Goal: Transaction & Acquisition: Download file/media

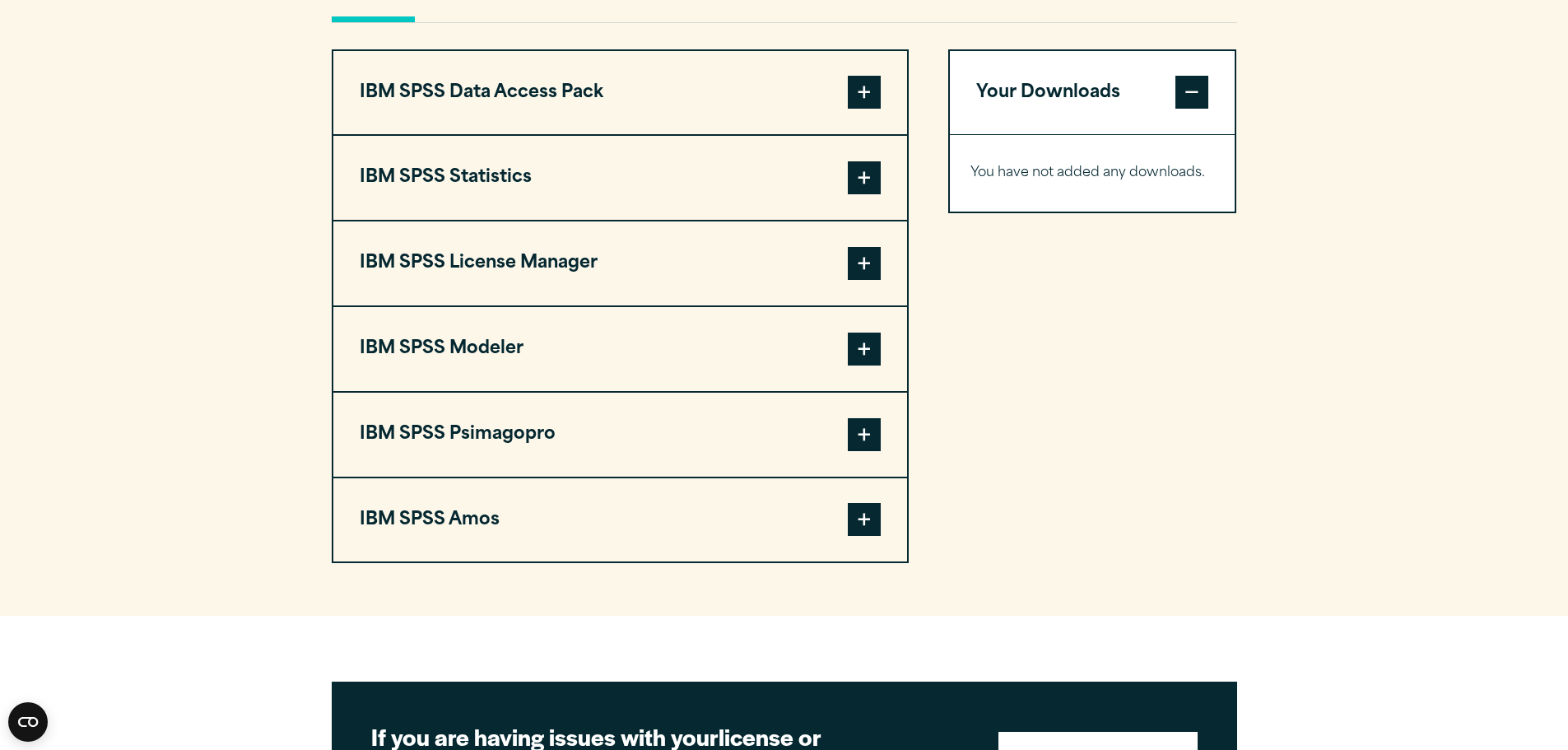
scroll to position [1235, 0]
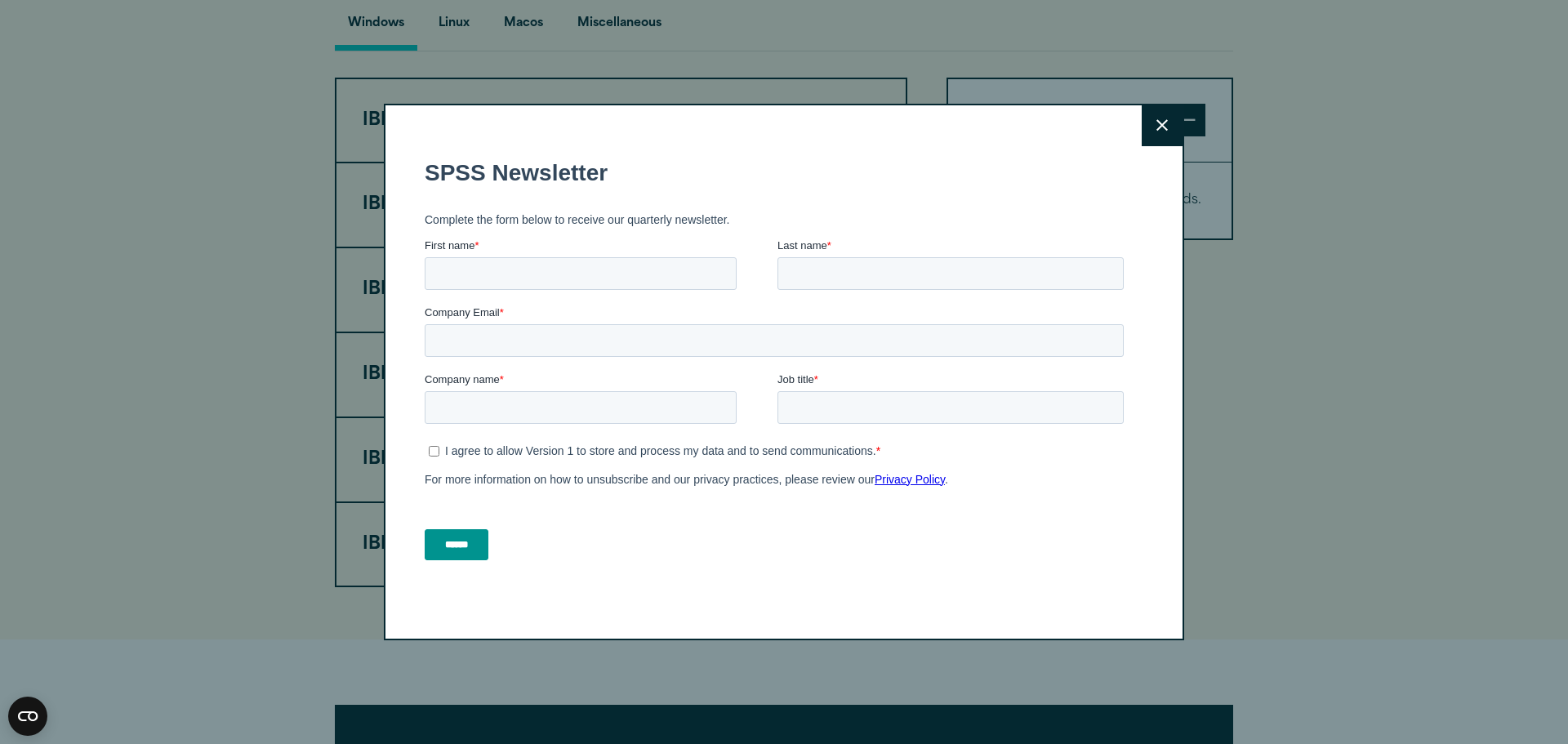
click at [853, 497] on fieldset "I agree to allow Version 1 to store and process my data and to send communicati…" at bounding box center [777, 469] width 706 height 62
click at [1157, 131] on icon at bounding box center [1162, 125] width 11 height 12
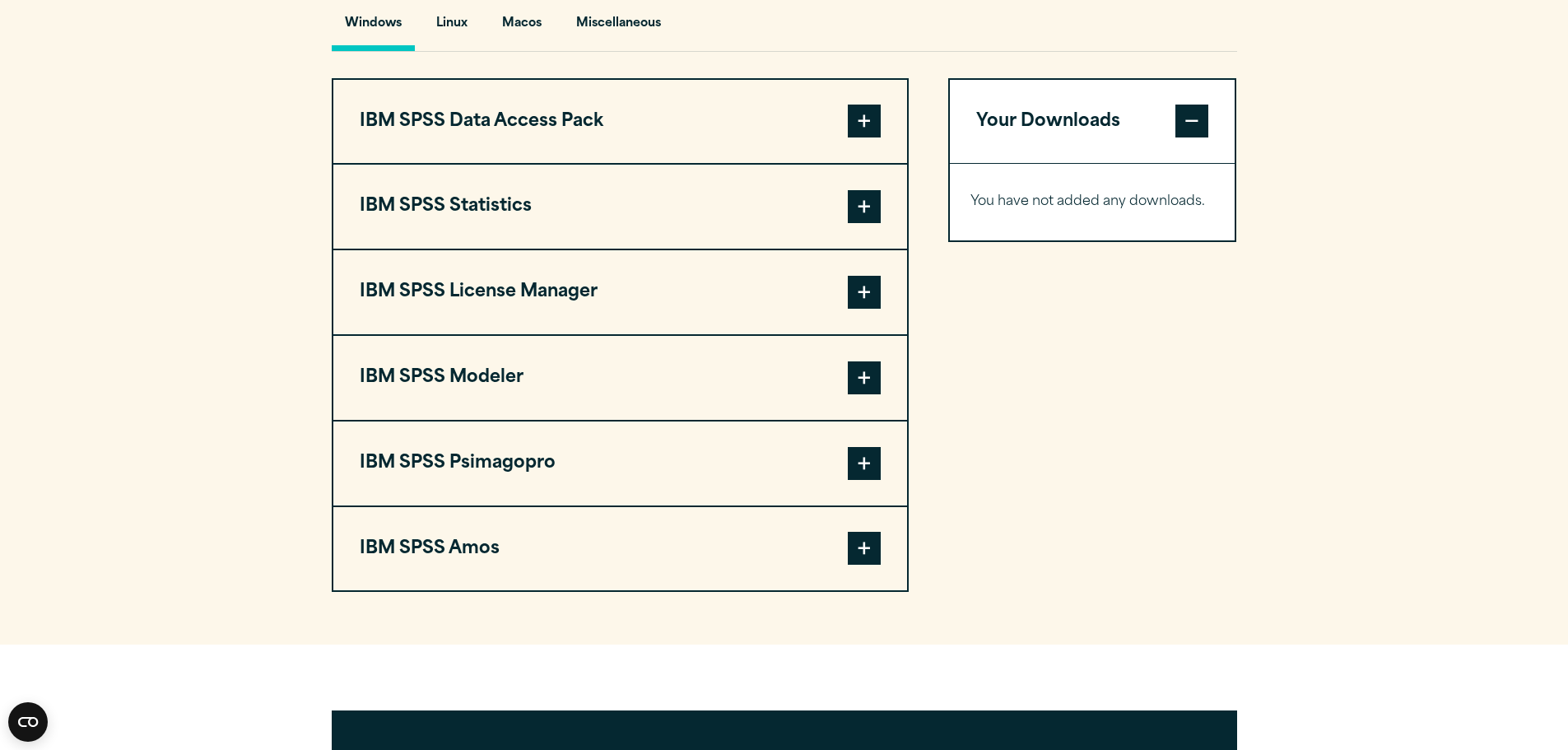
click at [866, 565] on span at bounding box center [863, 548] width 33 height 33
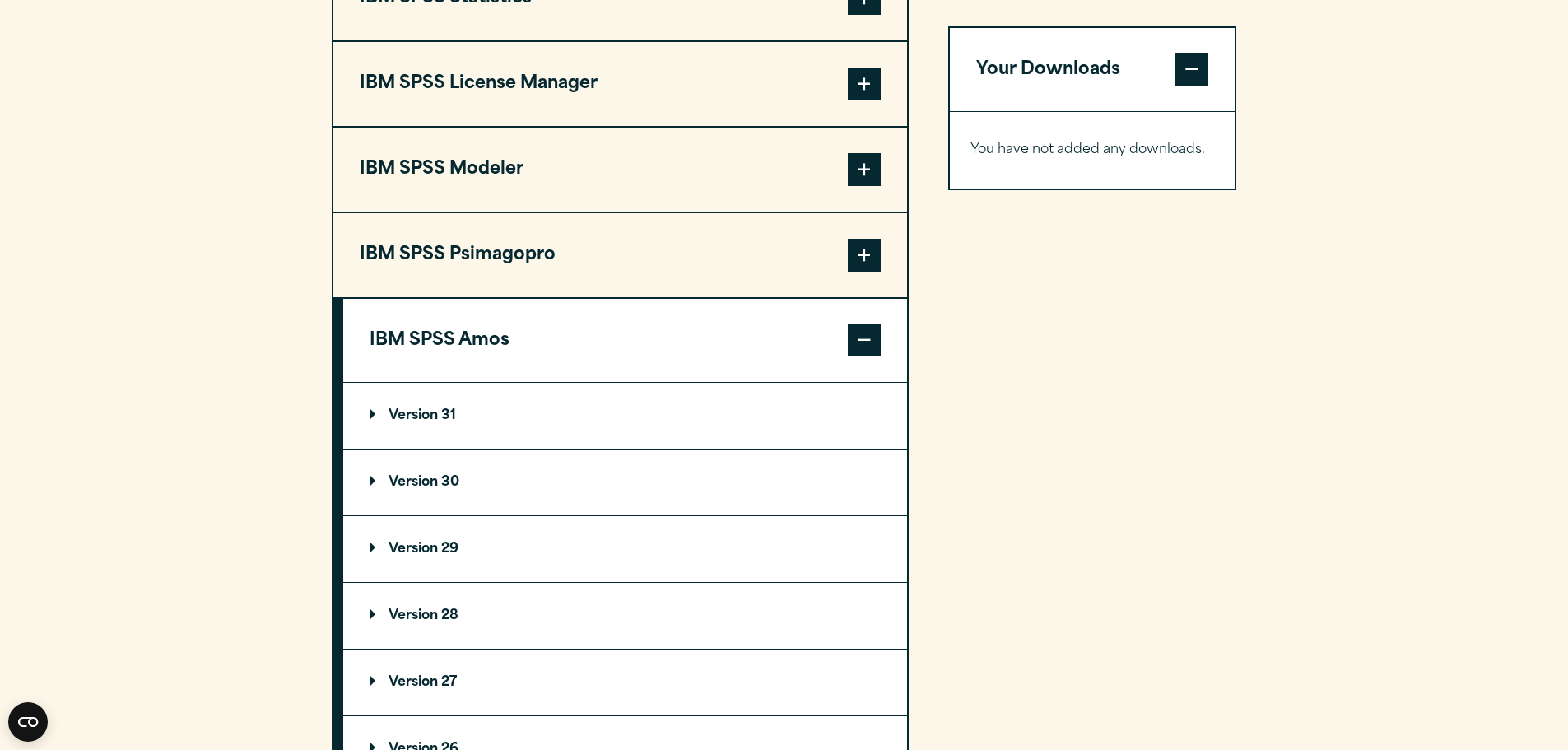
scroll to position [1482, 0]
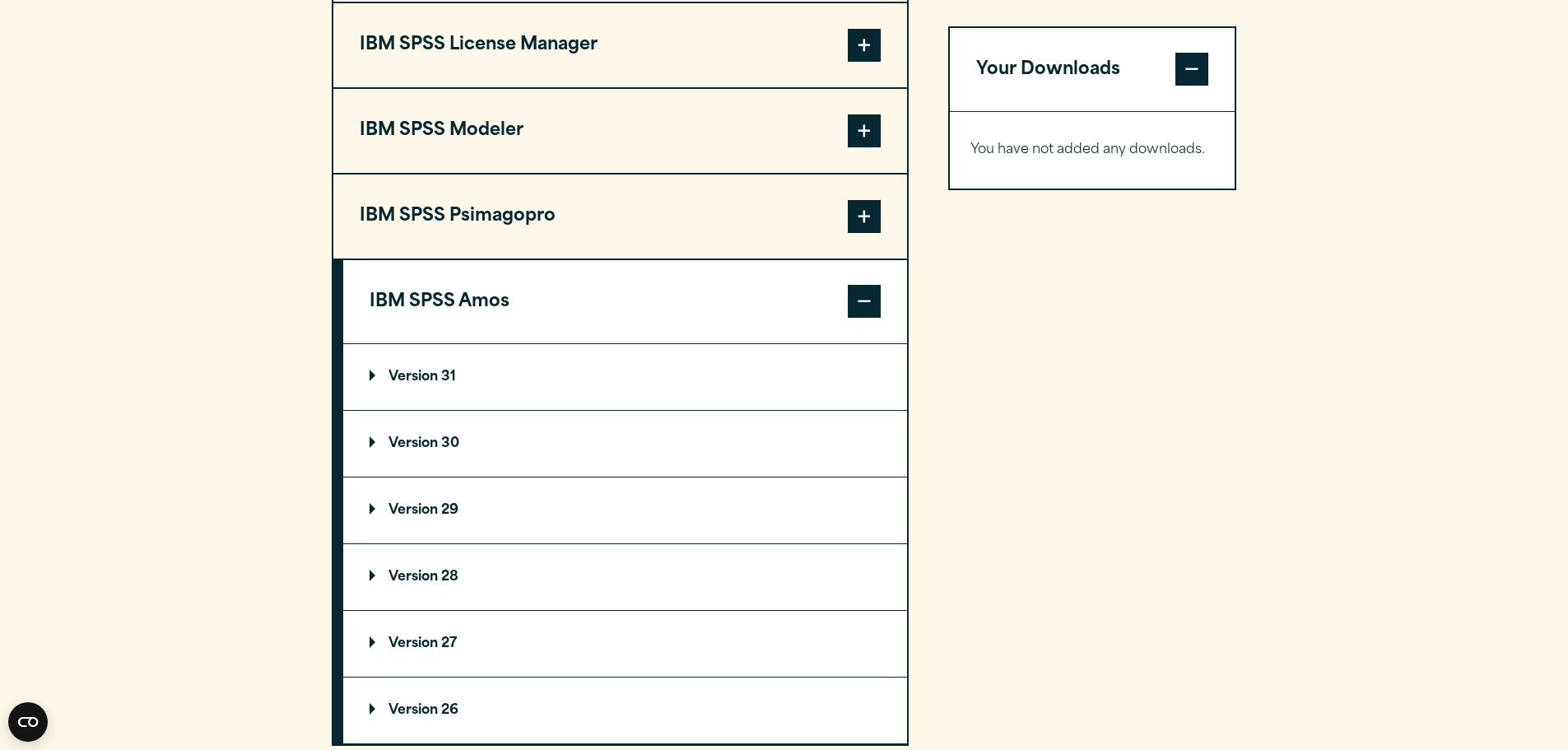
click at [378, 383] on p "Version 31" at bounding box center [412, 377] width 86 height 13
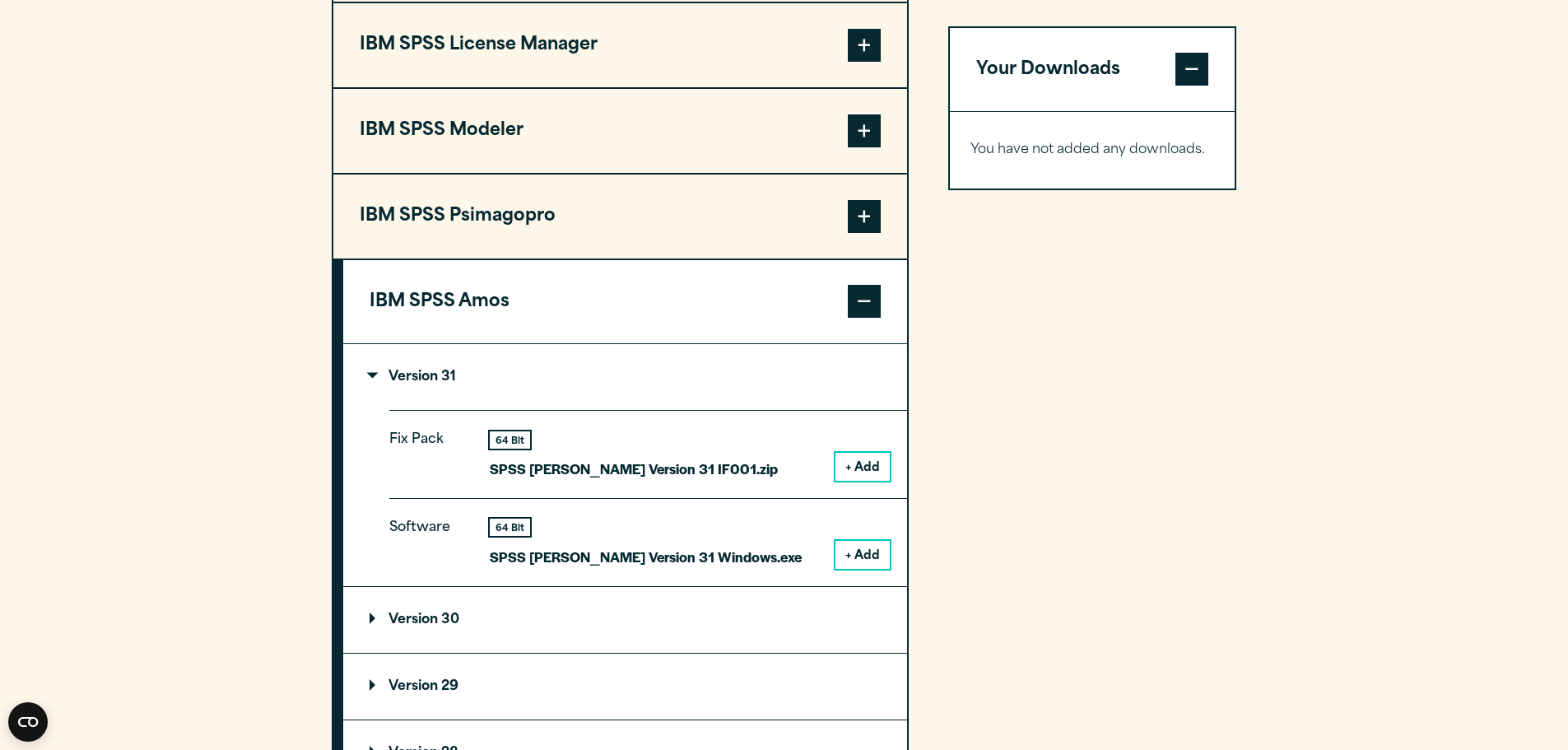
click at [864, 569] on button "+ Add" at bounding box center [862, 555] width 54 height 28
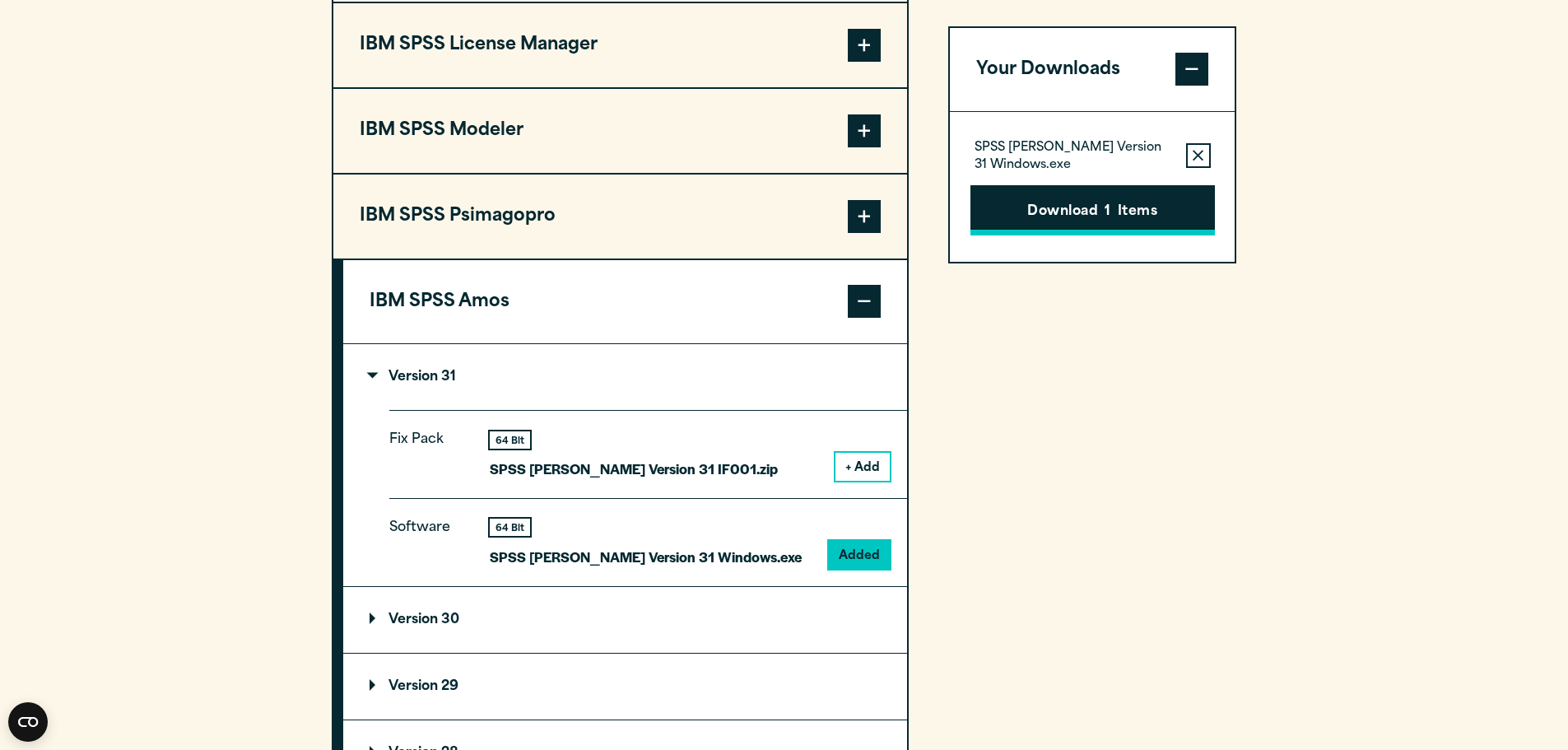
click at [1030, 220] on button "Download 1 Items" at bounding box center [1093, 211] width 244 height 51
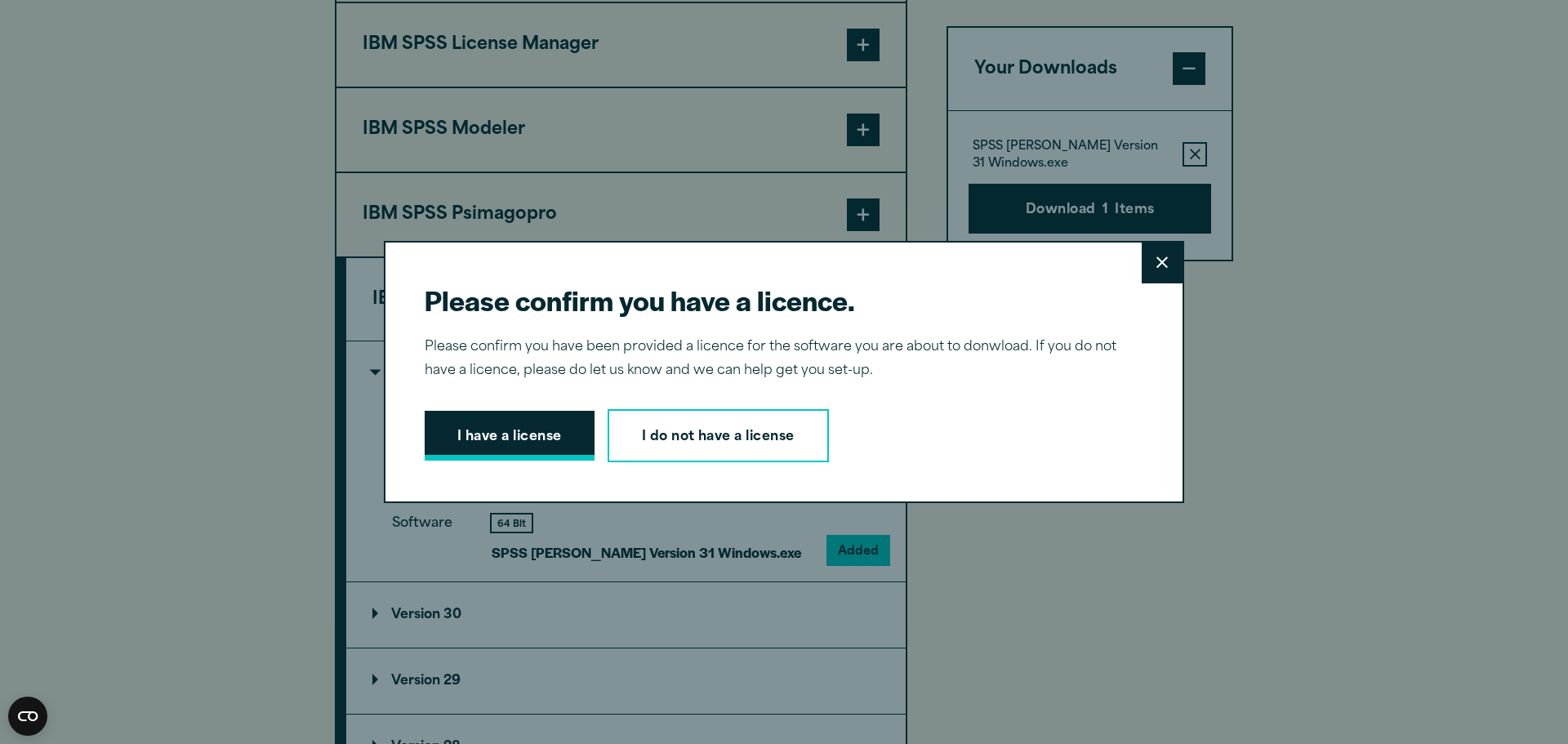
click at [498, 434] on button "I have a license" at bounding box center [510, 436] width 170 height 50
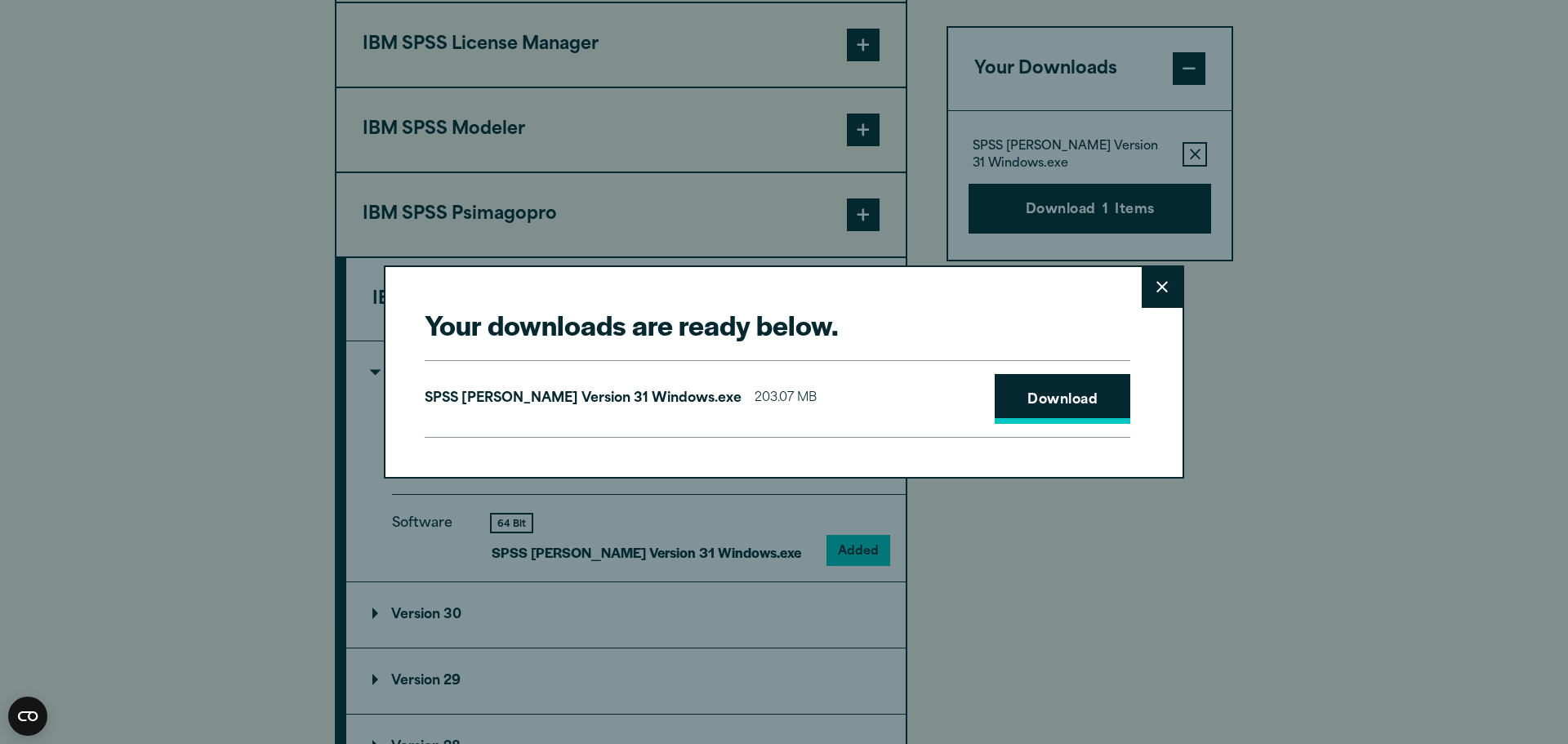
click at [1010, 398] on link "Download" at bounding box center [1062, 399] width 135 height 50
click at [1147, 284] on button "Close" at bounding box center [1162, 288] width 41 height 41
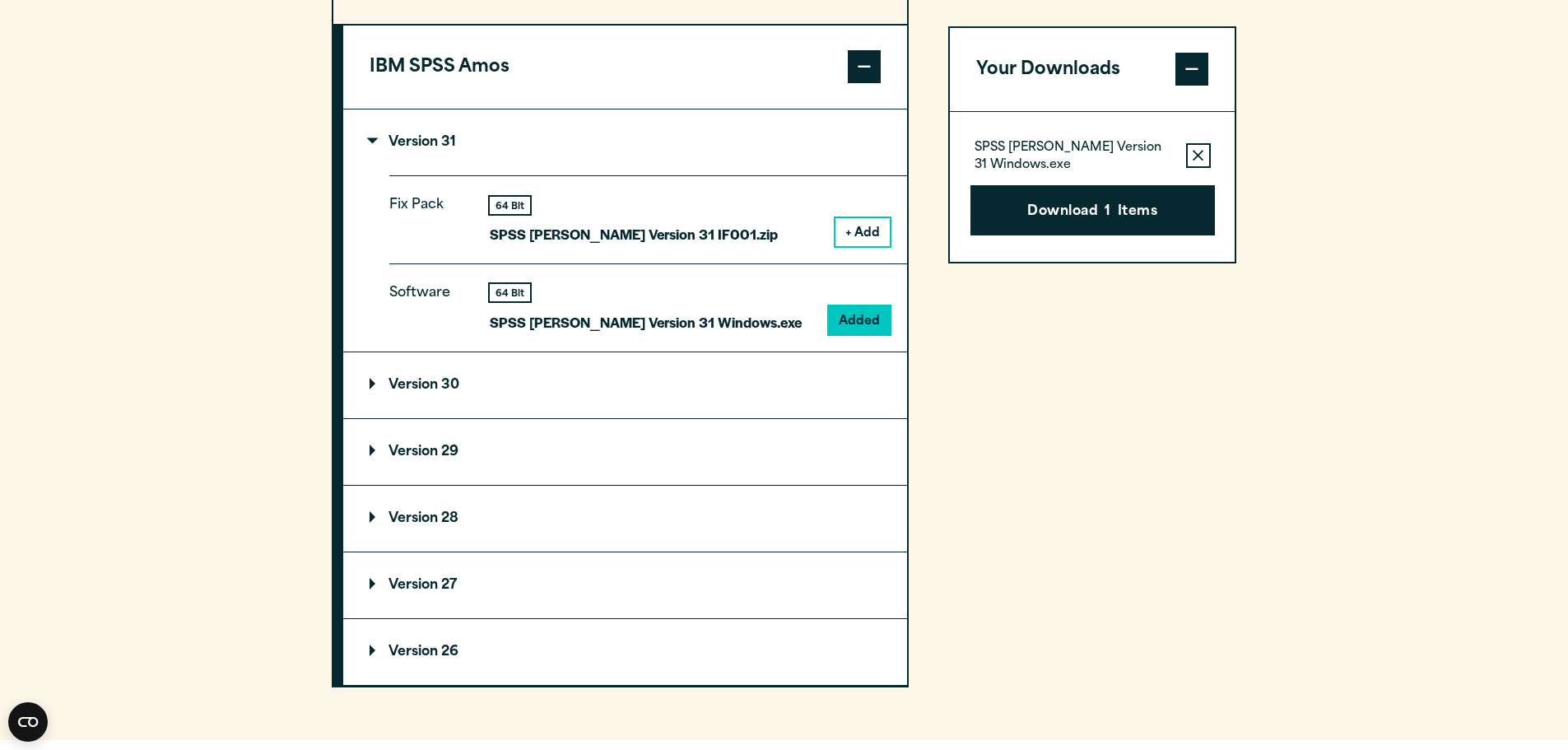
scroll to position [1729, 0]
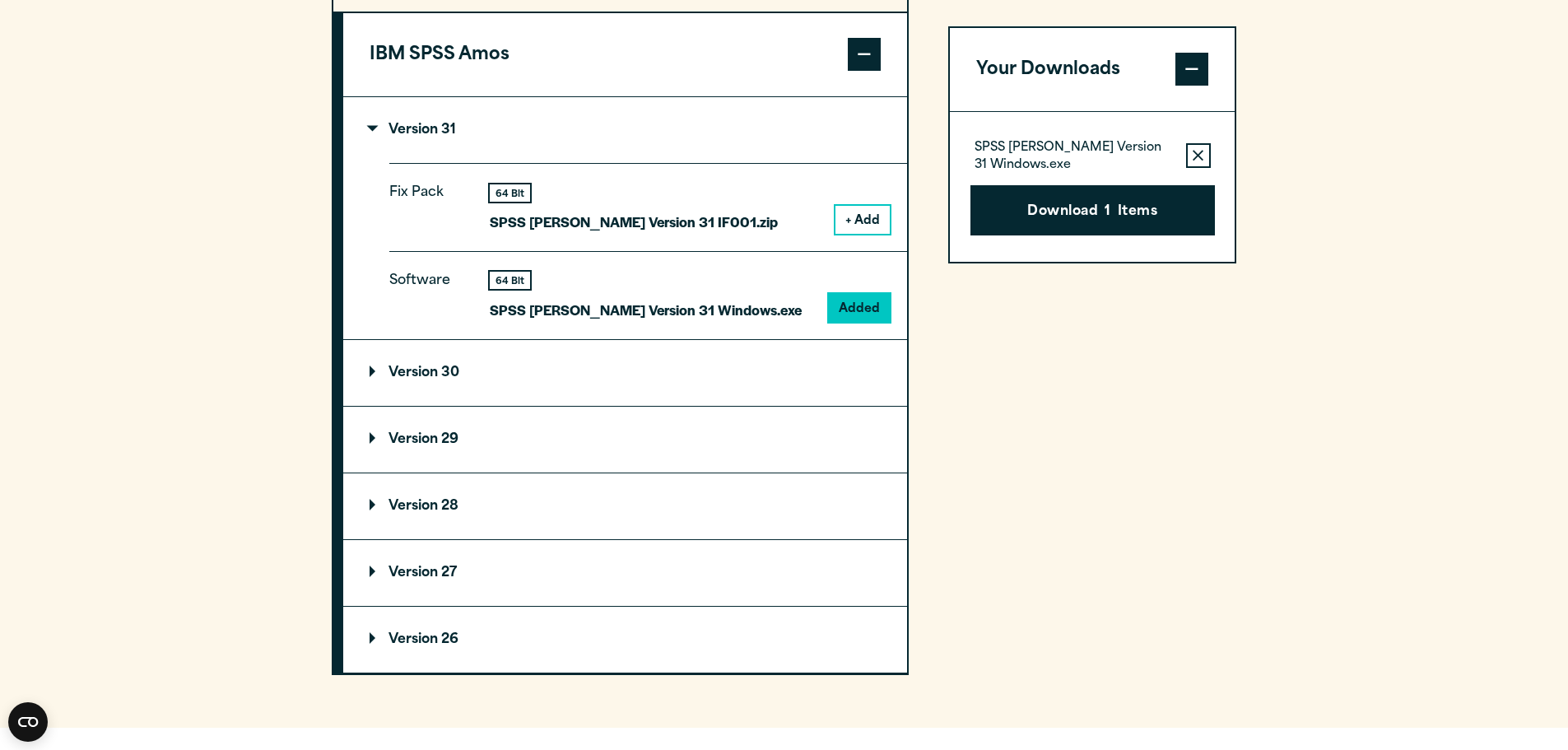
click at [365, 404] on summary "Version 30" at bounding box center [625, 373] width 564 height 66
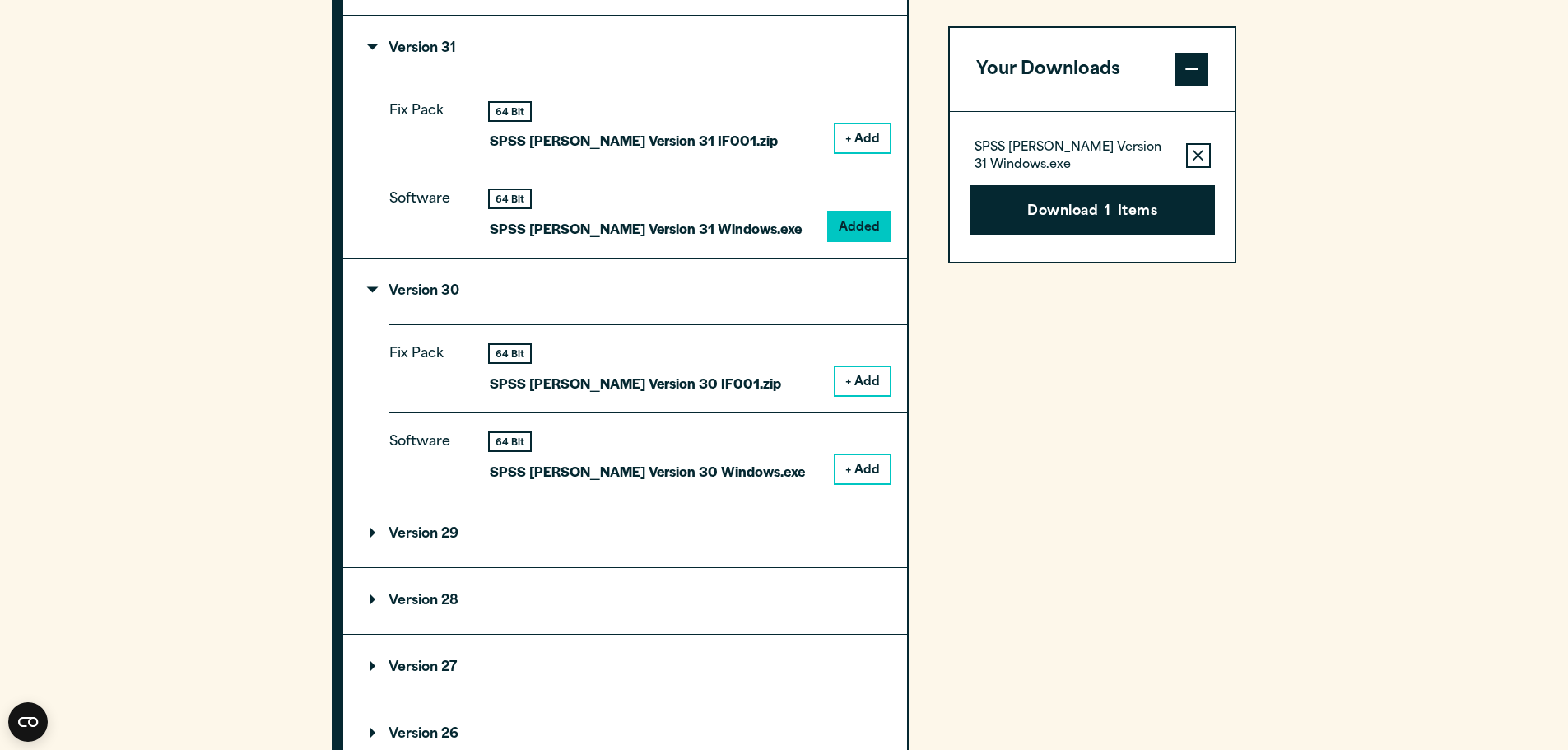
scroll to position [1812, 0]
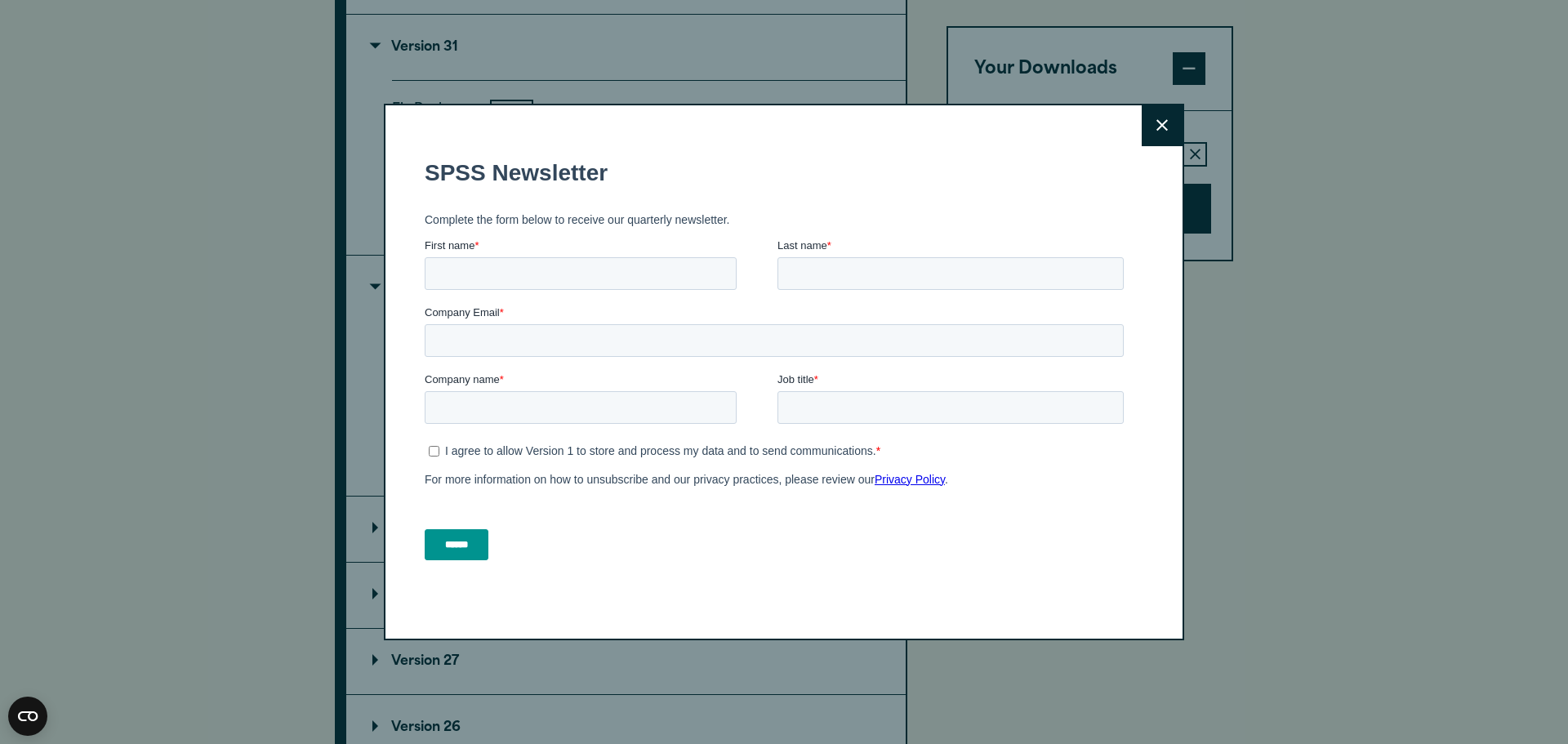
click at [1164, 127] on button "Close" at bounding box center [1162, 126] width 41 height 41
